Goal: Information Seeking & Learning: Learn about a topic

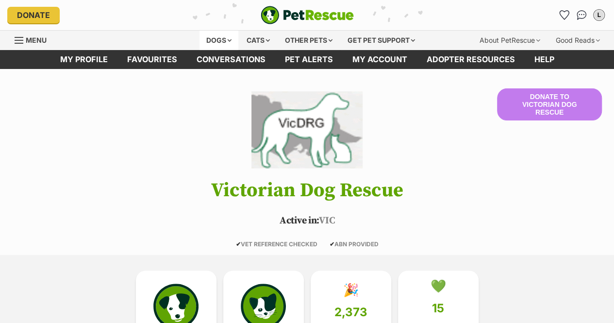
click at [209, 38] on div "Dogs" at bounding box center [219, 40] width 39 height 19
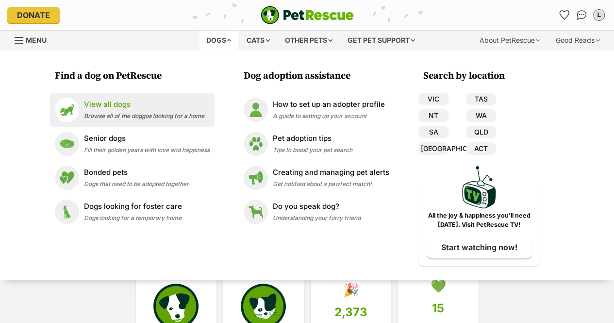
click at [177, 108] on p "View all dogs" at bounding box center [144, 104] width 120 height 11
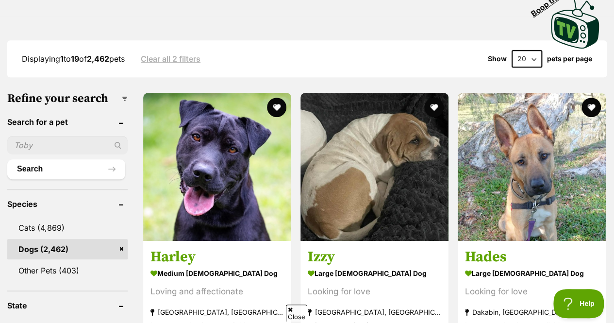
click at [70, 136] on input "text" at bounding box center [67, 145] width 120 height 18
type input "t"
type input "Theodorable"
click at [7, 159] on button "Search" at bounding box center [66, 168] width 118 height 19
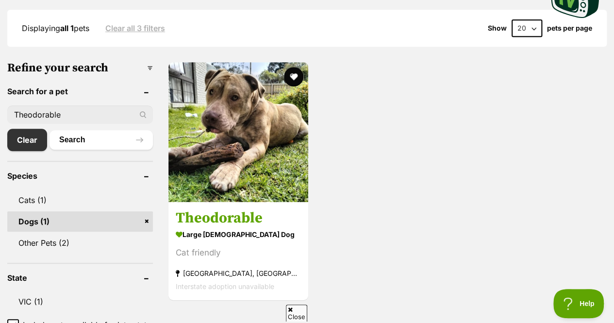
scroll to position [255, 0]
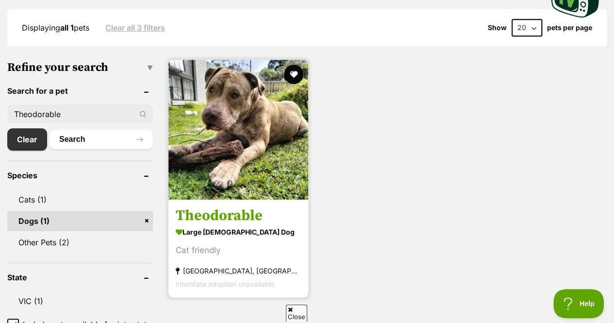
click at [259, 217] on h3 "Theodorable" at bounding box center [238, 216] width 125 height 18
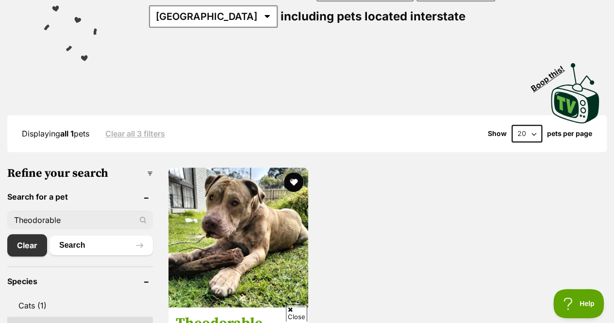
scroll to position [152, 0]
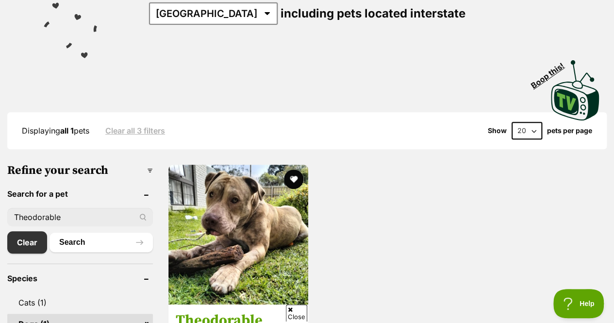
click at [96, 222] on input "Theodorable" at bounding box center [80, 217] width 146 height 18
type input "T"
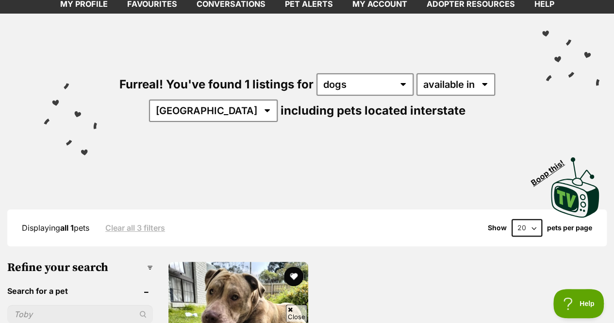
scroll to position [42, 0]
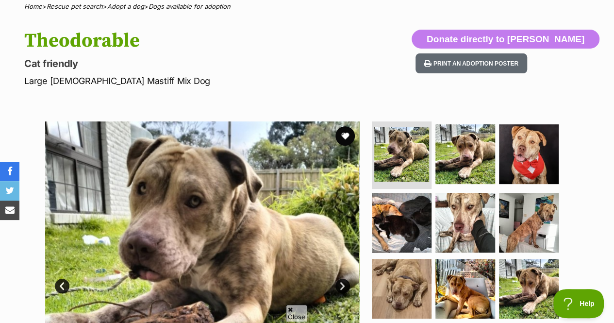
scroll to position [82, 0]
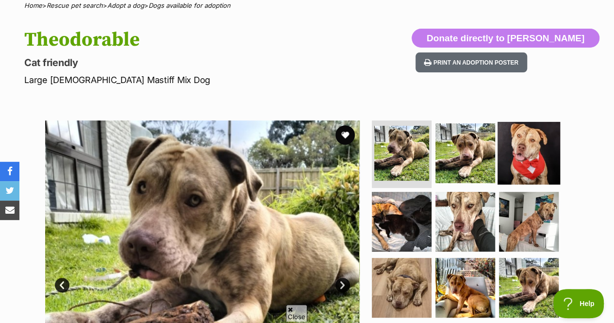
click at [537, 152] on img at bounding box center [529, 152] width 63 height 63
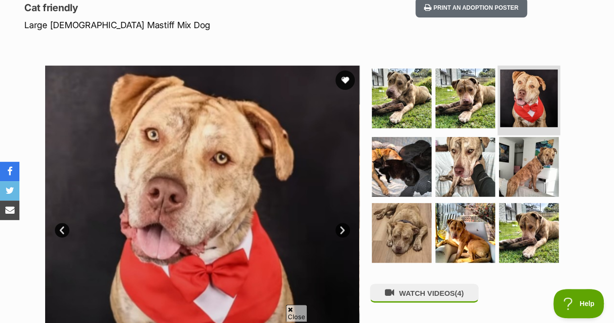
scroll to position [142, 0]
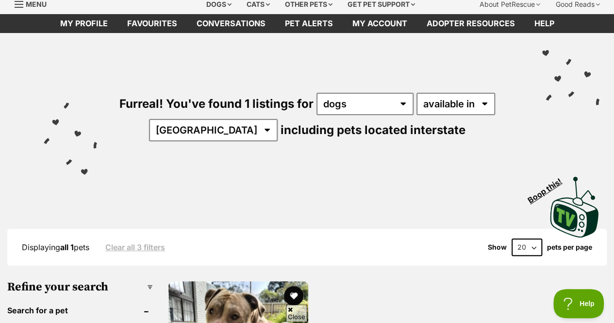
scroll to position [184, 0]
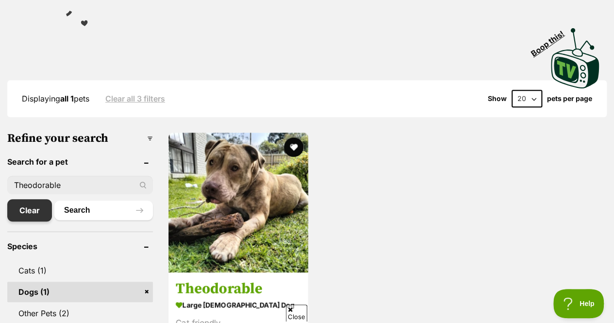
click at [32, 210] on link "Clear" at bounding box center [29, 210] width 45 height 22
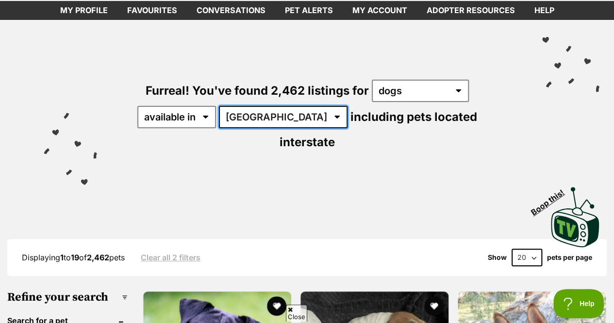
click at [245, 114] on select "Australia ACT NSW NT QLD SA TAS VIC WA" at bounding box center [283, 117] width 129 height 22
select select "VIC"
click at [220, 106] on select "Australia ACT NSW NT QLD SA TAS VIC WA" at bounding box center [283, 117] width 129 height 22
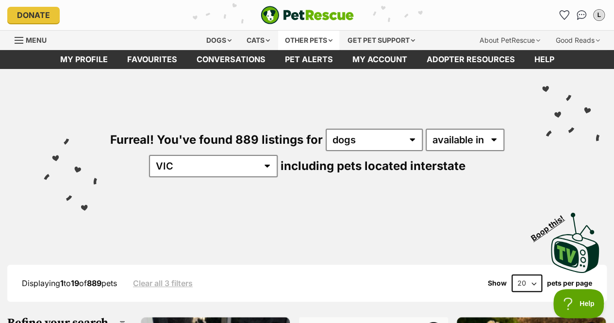
click at [300, 39] on div "Other pets" at bounding box center [308, 40] width 61 height 19
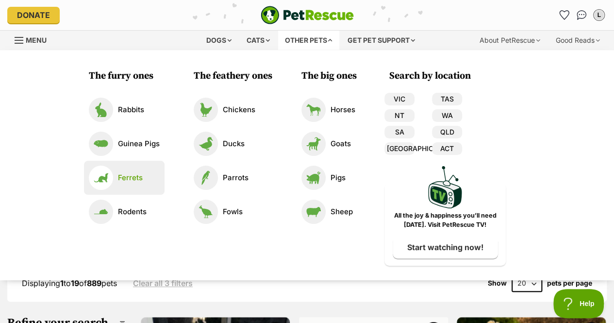
click at [135, 184] on link "Ferrets" at bounding box center [124, 178] width 71 height 24
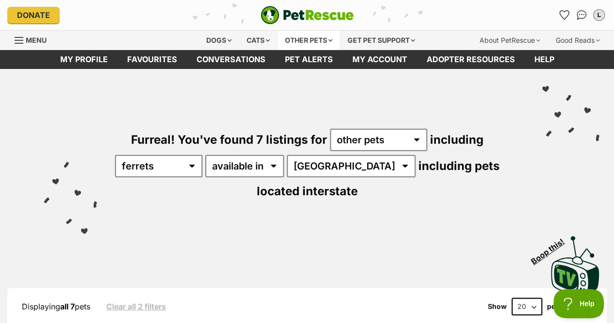
click at [296, 41] on div "Other pets" at bounding box center [308, 40] width 61 height 19
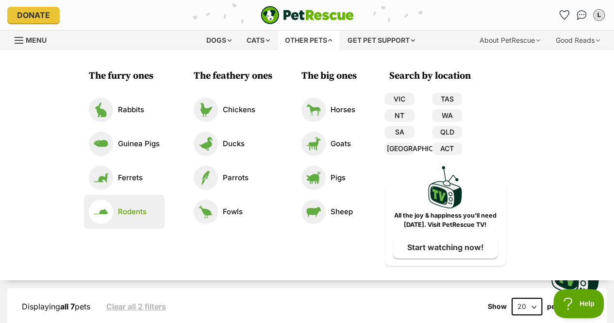
click at [137, 208] on p "Rodents" at bounding box center [132, 211] width 29 height 11
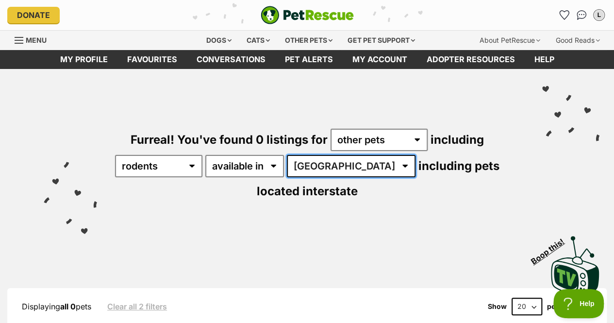
click at [318, 167] on select "[GEOGRAPHIC_DATA]" at bounding box center [351, 166] width 129 height 22
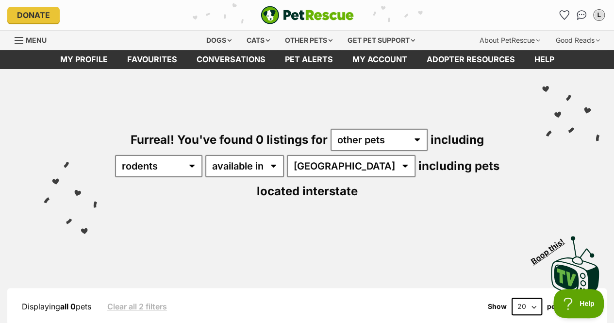
click at [254, 204] on div "Furreal! You've found 0 listings for any type of pet cats dogs other pets inclu…" at bounding box center [307, 148] width 585 height 158
click at [313, 44] on div "Other pets" at bounding box center [308, 40] width 61 height 19
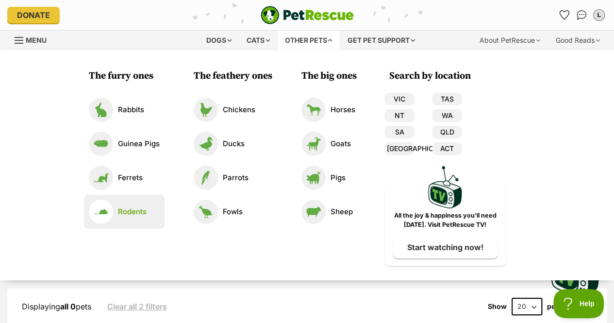
click at [129, 216] on p "Rodents" at bounding box center [132, 211] width 29 height 11
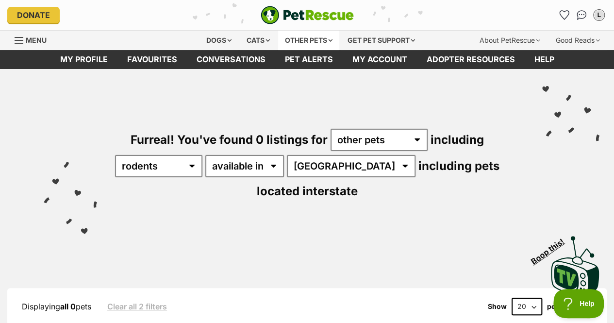
click at [306, 42] on div "Other pets" at bounding box center [308, 40] width 61 height 19
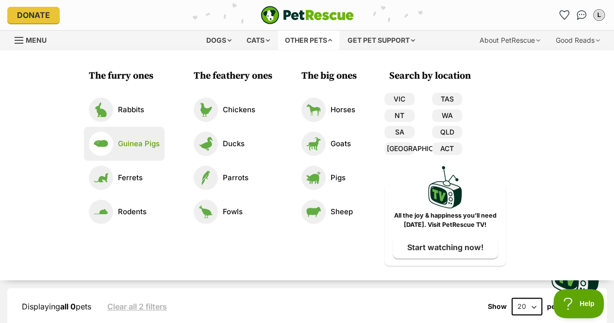
click at [130, 138] on p "Guinea Pigs" at bounding box center [139, 143] width 42 height 11
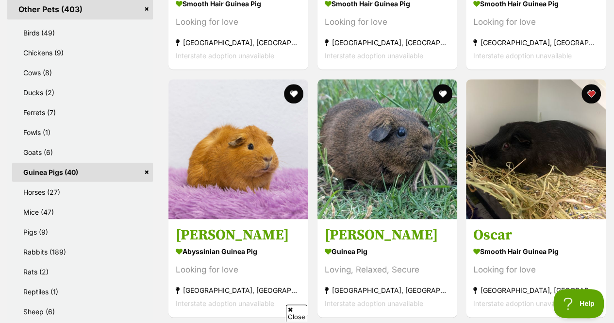
scroll to position [541, 0]
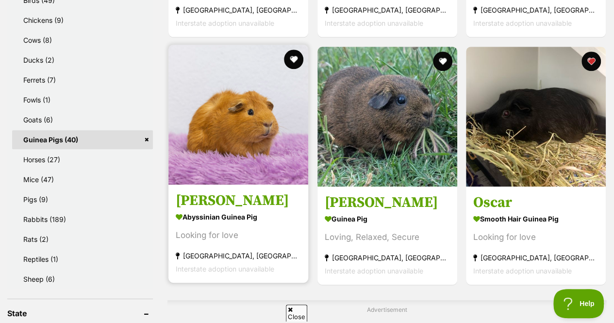
click at [241, 224] on section "Abyssinian Guinea Pig Looking for love Coombabah, QLD Interstate adoption unava…" at bounding box center [238, 243] width 125 height 66
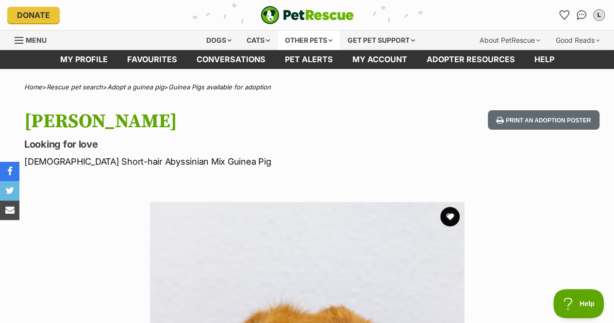
click at [315, 45] on div "Other pets" at bounding box center [308, 40] width 61 height 19
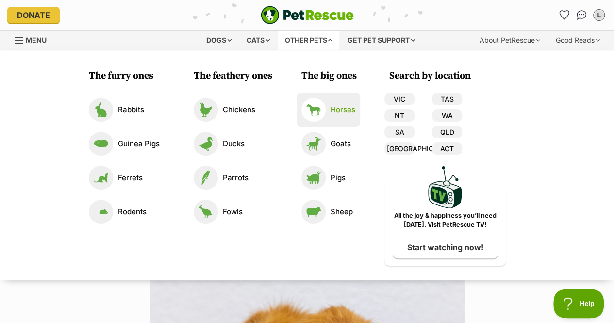
click at [312, 117] on img at bounding box center [313, 110] width 24 height 24
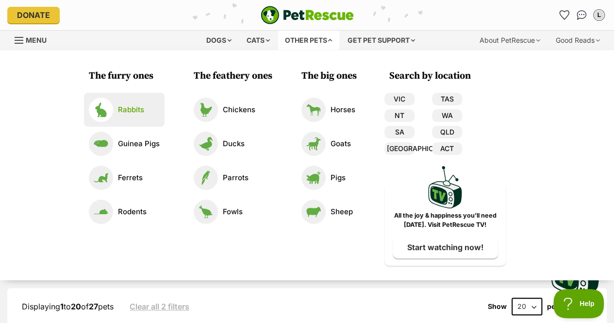
click at [114, 117] on link "Rabbits" at bounding box center [124, 110] width 71 height 24
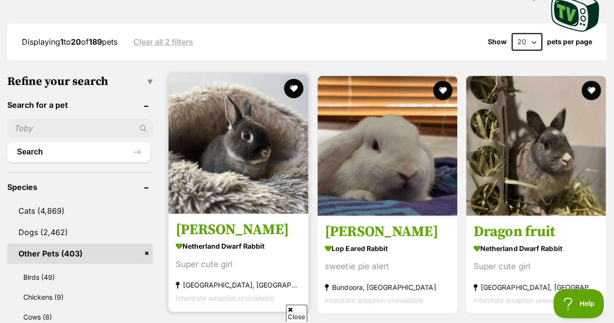
click at [247, 229] on h3 "Lena" at bounding box center [238, 230] width 125 height 18
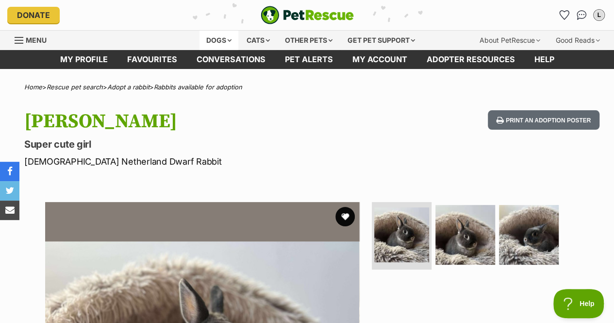
click at [221, 32] on div "Dogs" at bounding box center [219, 40] width 39 height 19
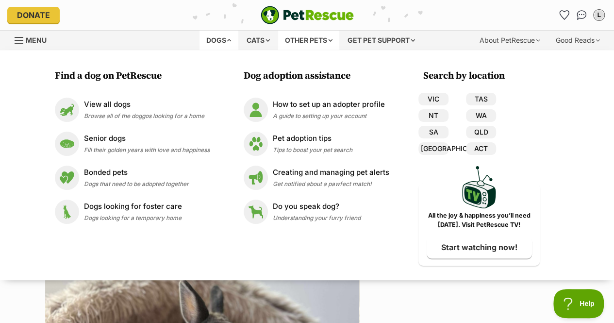
click at [307, 41] on div "Other pets" at bounding box center [308, 40] width 61 height 19
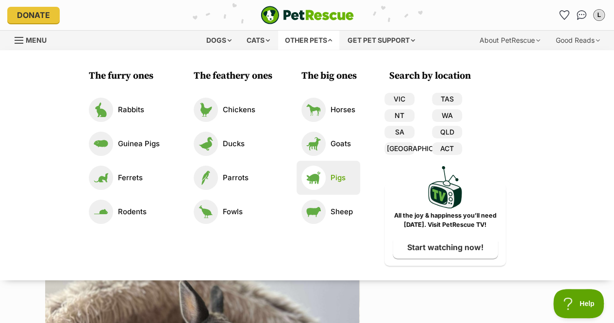
click at [342, 167] on link "Pigs" at bounding box center [328, 178] width 54 height 24
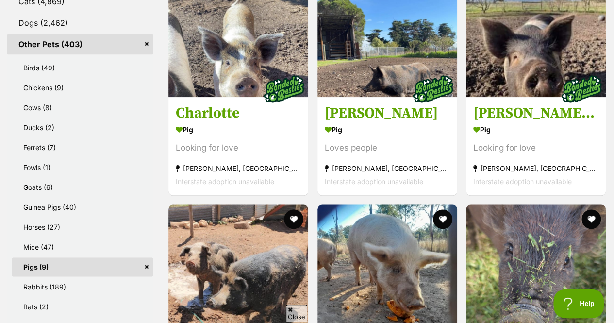
scroll to position [477, 0]
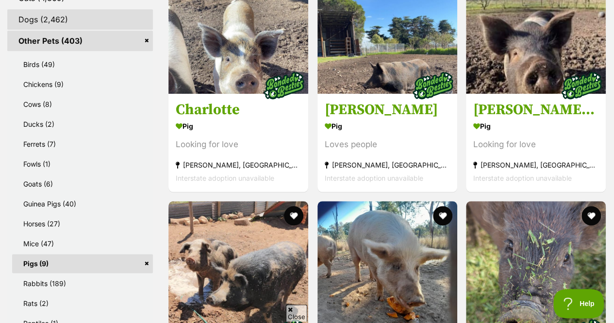
click at [62, 16] on link "Dogs (2,462)" at bounding box center [80, 19] width 146 height 20
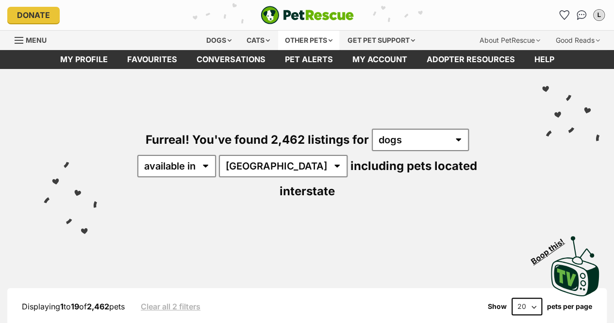
click at [308, 37] on div "Other pets" at bounding box center [308, 40] width 61 height 19
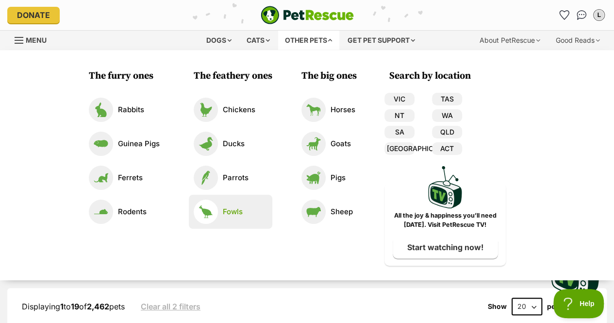
click at [223, 212] on p "Fowls" at bounding box center [233, 211] width 20 height 11
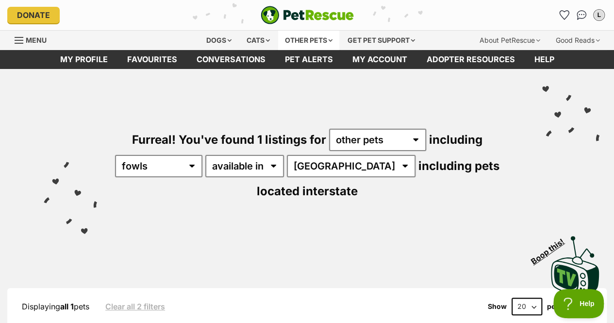
click at [297, 36] on div "Other pets" at bounding box center [308, 40] width 61 height 19
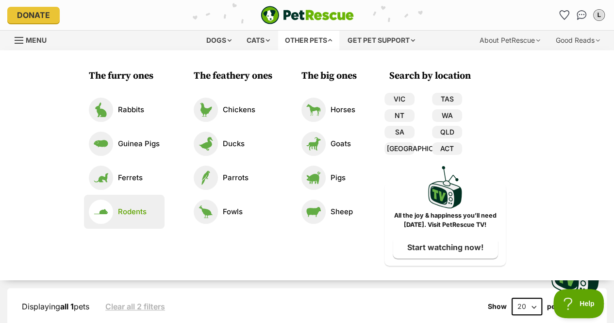
click at [122, 212] on p "Rodents" at bounding box center [132, 211] width 29 height 11
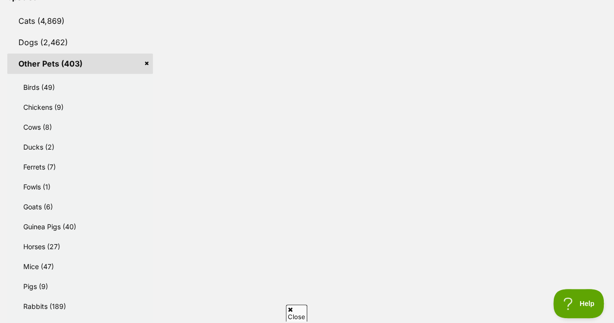
scroll to position [456, 0]
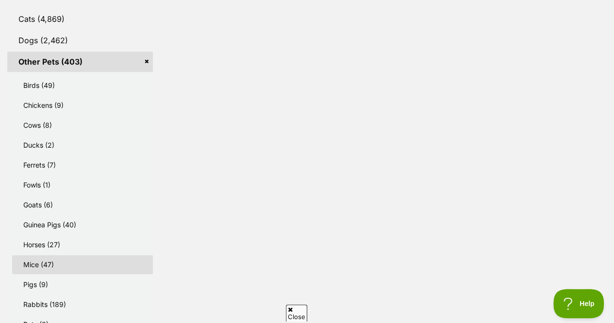
click at [77, 269] on link "Mice (47)" at bounding box center [82, 264] width 141 height 19
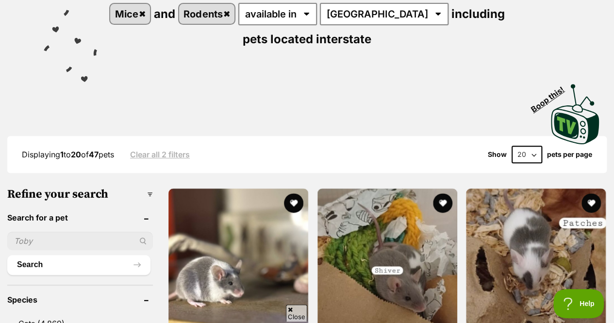
scroll to position [142, 0]
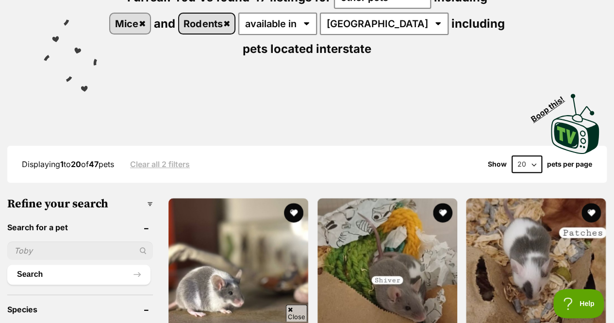
click at [234, 21] on link "Rodents" at bounding box center [206, 24] width 55 height 20
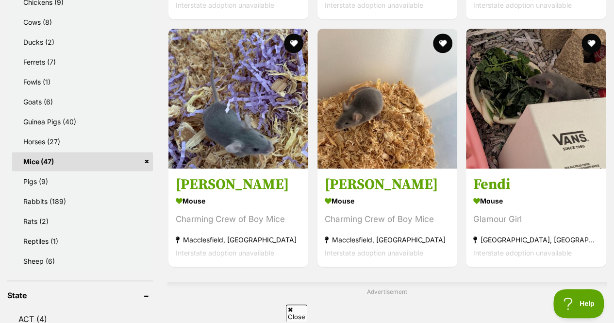
scroll to position [604, 0]
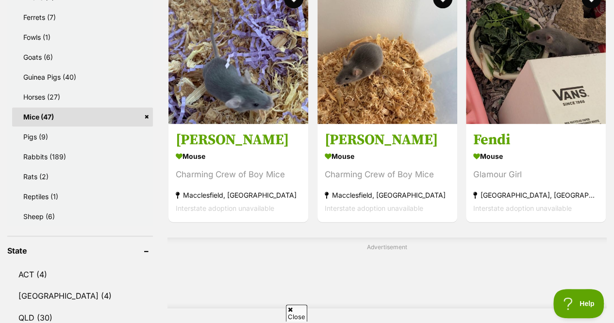
click at [267, 95] on img at bounding box center [238, 54] width 140 height 140
click at [60, 177] on link "Rats (2)" at bounding box center [82, 176] width 141 height 19
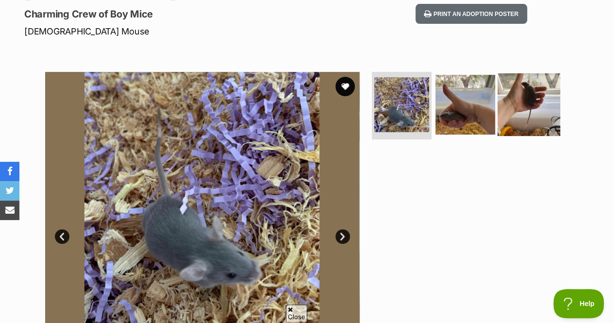
click at [539, 99] on img at bounding box center [529, 104] width 63 height 63
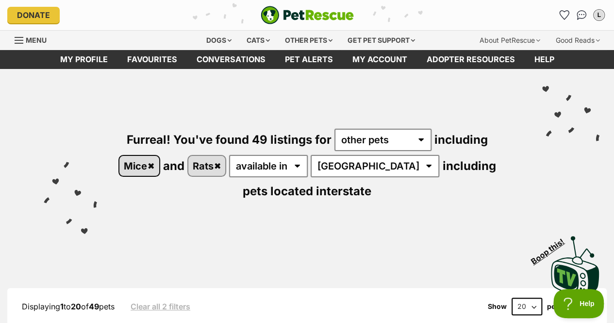
click at [138, 163] on link "Mice" at bounding box center [139, 166] width 40 height 20
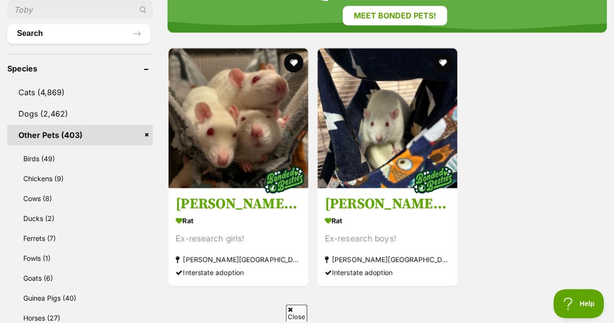
scroll to position [379, 0]
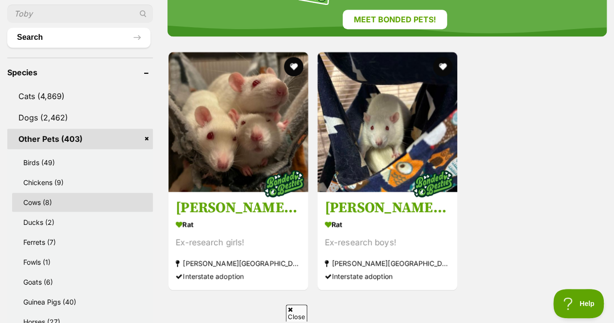
click at [70, 203] on link "Cows (8)" at bounding box center [82, 202] width 141 height 19
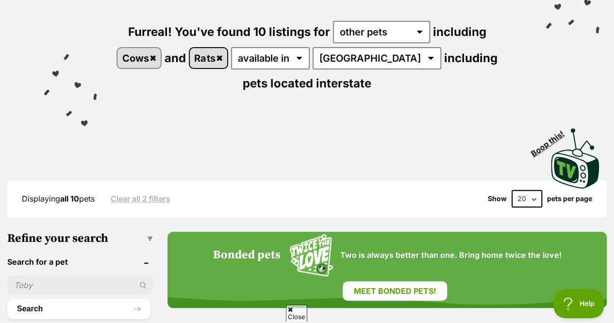
click at [227, 58] on link "Rats" at bounding box center [208, 58] width 37 height 20
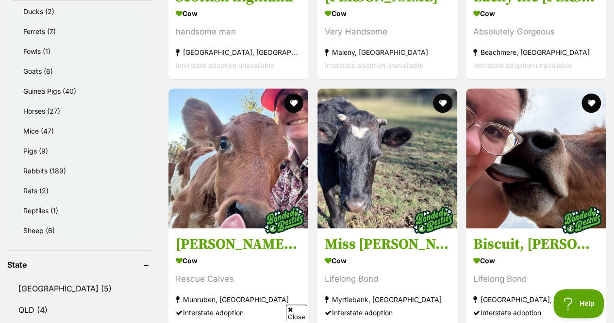
scroll to position [590, 0]
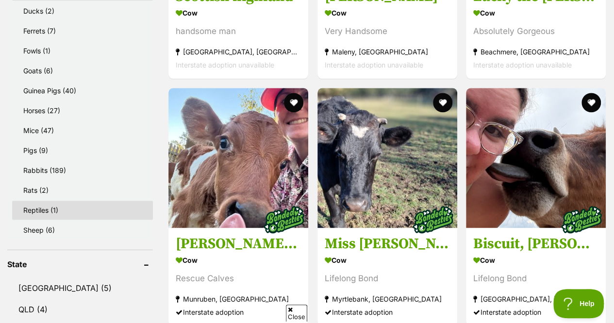
click at [67, 210] on link "Reptiles (1)" at bounding box center [82, 210] width 141 height 19
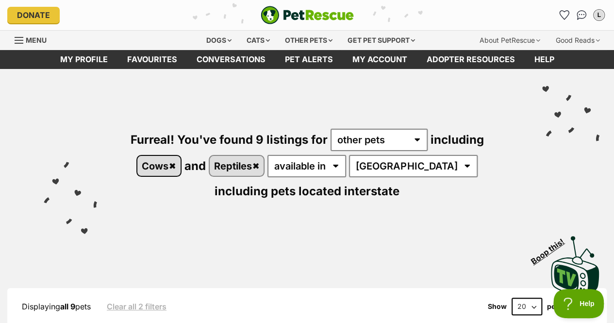
click at [158, 165] on link "Cows" at bounding box center [158, 166] width 43 height 20
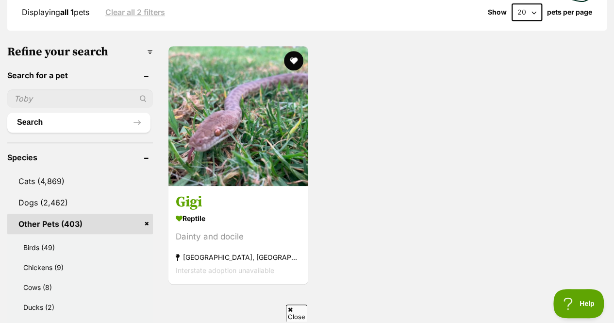
scroll to position [301, 0]
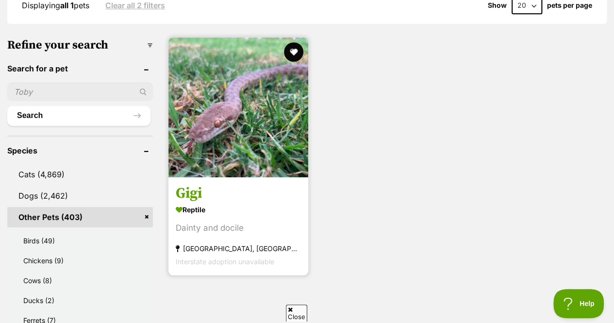
click at [281, 235] on section "Reptile Dainty and docile [GEOGRAPHIC_DATA], [GEOGRAPHIC_DATA] Interstate adopt…" at bounding box center [238, 236] width 125 height 66
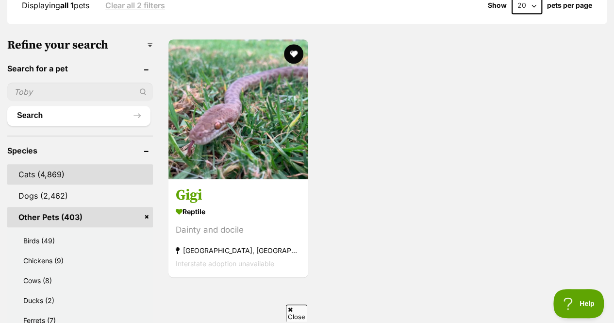
click at [70, 174] on link "Cats (4,869)" at bounding box center [80, 174] width 146 height 20
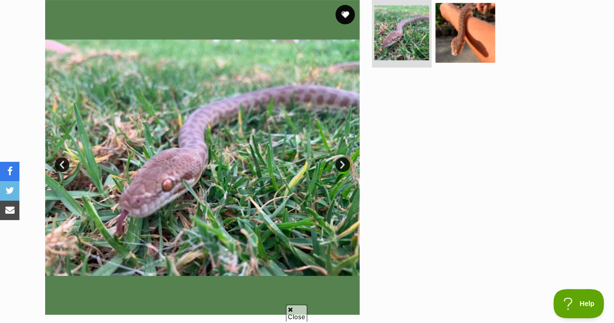
scroll to position [199, 0]
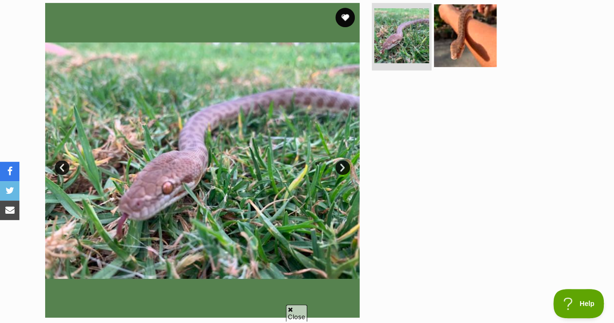
click at [481, 42] on img at bounding box center [465, 35] width 63 height 63
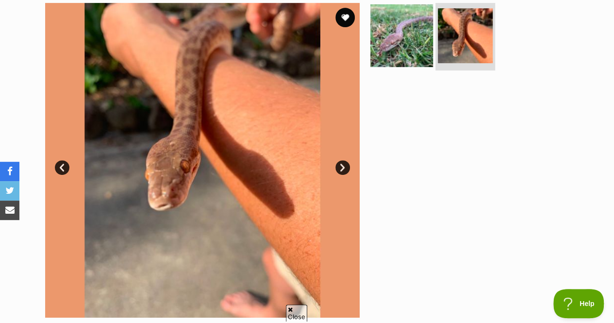
click at [421, 50] on img at bounding box center [401, 35] width 63 height 63
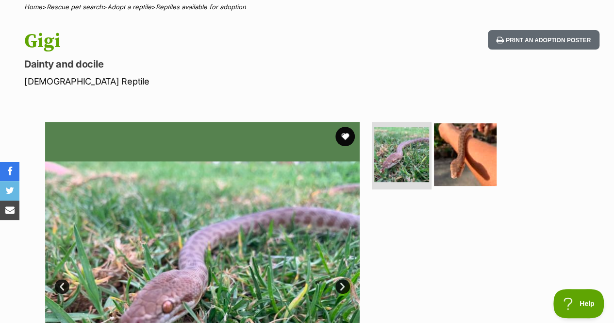
scroll to position [0, 0]
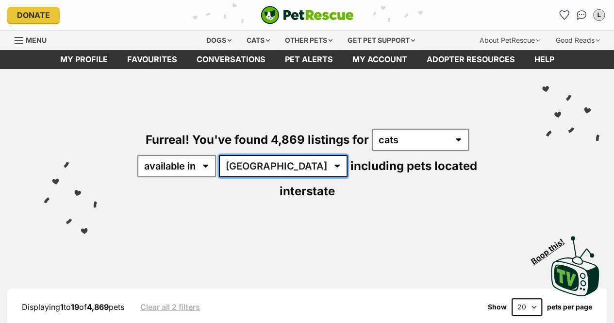
click at [264, 174] on select "[GEOGRAPHIC_DATA] [GEOGRAPHIC_DATA] [GEOGRAPHIC_DATA] [GEOGRAPHIC_DATA] [GEOGRA…" at bounding box center [283, 166] width 129 height 22
select select "VIC"
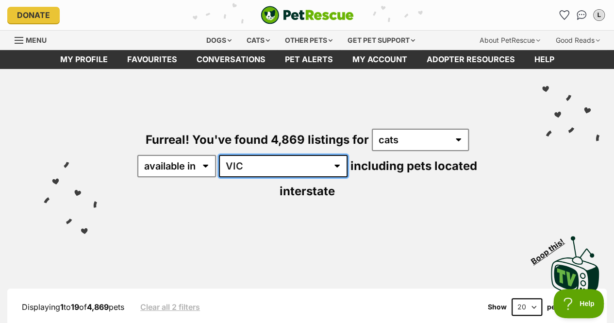
click at [220, 155] on select "[GEOGRAPHIC_DATA] [GEOGRAPHIC_DATA] [GEOGRAPHIC_DATA] [GEOGRAPHIC_DATA] [GEOGRA…" at bounding box center [283, 166] width 129 height 22
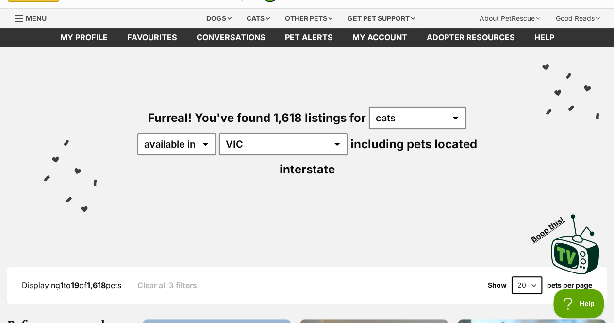
click at [531, 276] on select "20 40 60" at bounding box center [527, 284] width 31 height 17
select select "60"
click at [512, 276] on select "20 40 60" at bounding box center [527, 284] width 31 height 17
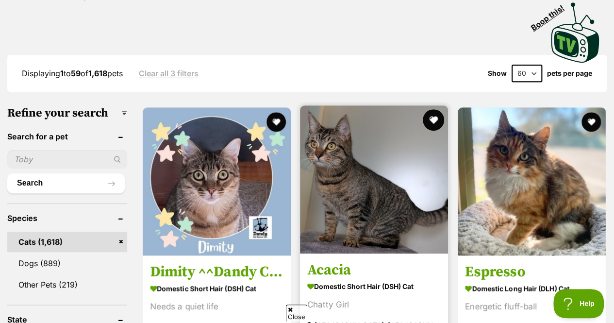
click at [430, 109] on button "favourite" at bounding box center [433, 119] width 21 height 21
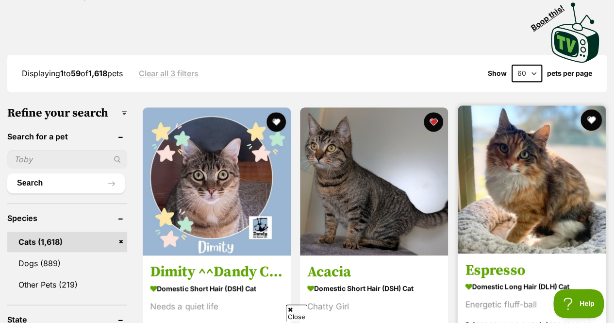
click at [594, 109] on button "favourite" at bounding box center [591, 119] width 21 height 21
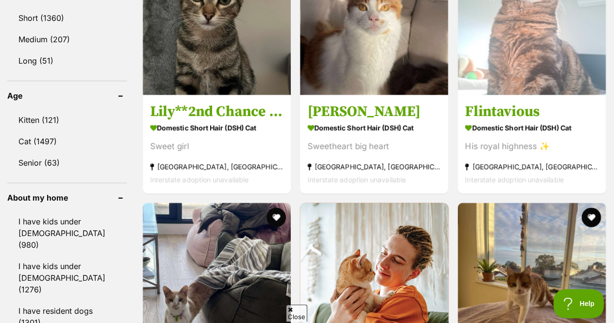
scroll to position [998, 0]
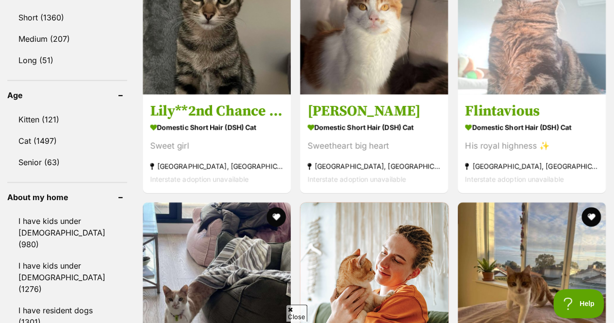
drag, startPoint x: 432, startPoint y: 175, endPoint x: 445, endPoint y: 161, distance: 19.6
click at [445, 161] on article "[PERSON_NAME] Domestic Short Hair (DSH) Cat Sweetheart big heart [GEOGRAPHIC_DA…" at bounding box center [374, 70] width 150 height 249
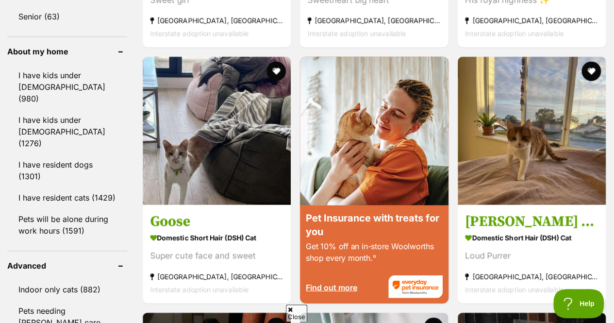
scroll to position [1148, 0]
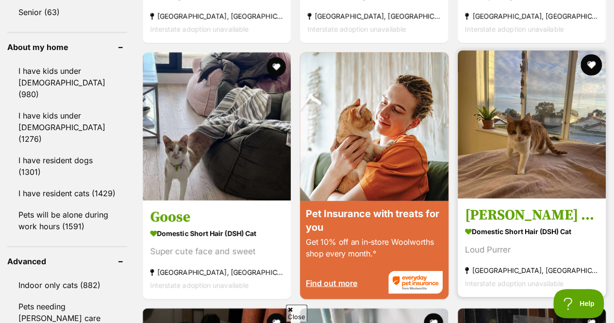
click at [592, 54] on button "favourite" at bounding box center [591, 64] width 21 height 21
click at [548, 245] on section "Domestic Short Hair (DSH) Cat Loud Purrer [GEOGRAPHIC_DATA], [GEOGRAPHIC_DATA] …" at bounding box center [532, 257] width 134 height 66
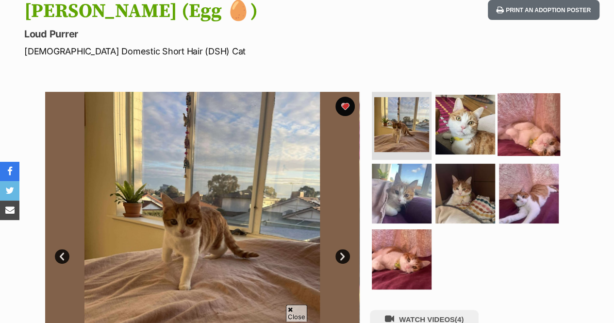
scroll to position [111, 0]
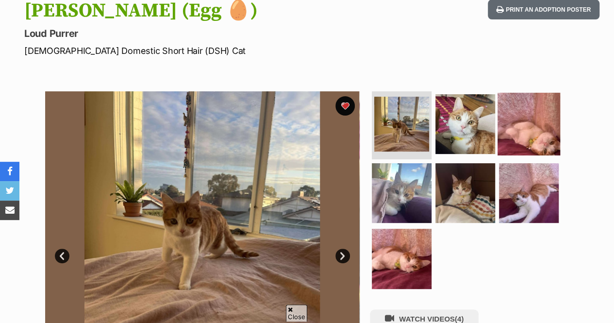
click at [527, 130] on img at bounding box center [529, 124] width 63 height 63
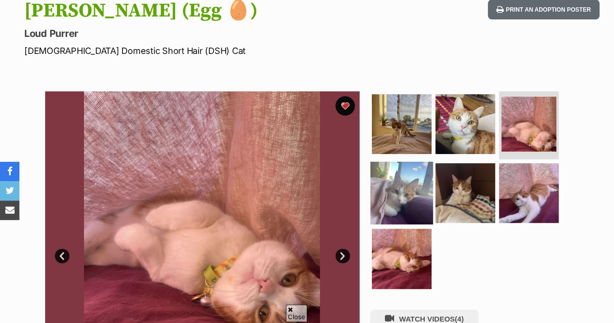
scroll to position [187, 0]
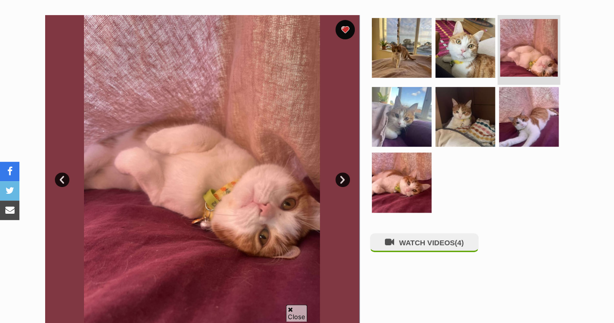
click at [519, 60] on img at bounding box center [529, 48] width 58 height 58
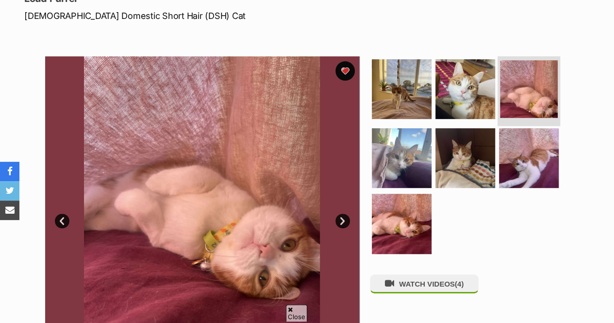
scroll to position [144, 0]
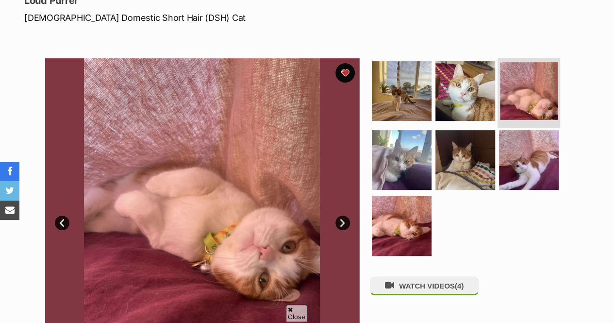
click at [521, 68] on img at bounding box center [529, 91] width 58 height 58
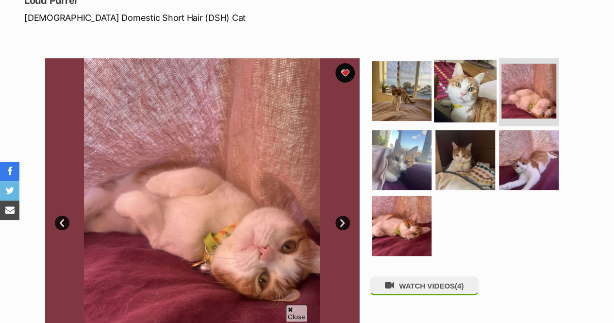
click at [473, 96] on img at bounding box center [465, 91] width 63 height 63
